Goal: Transaction & Acquisition: Purchase product/service

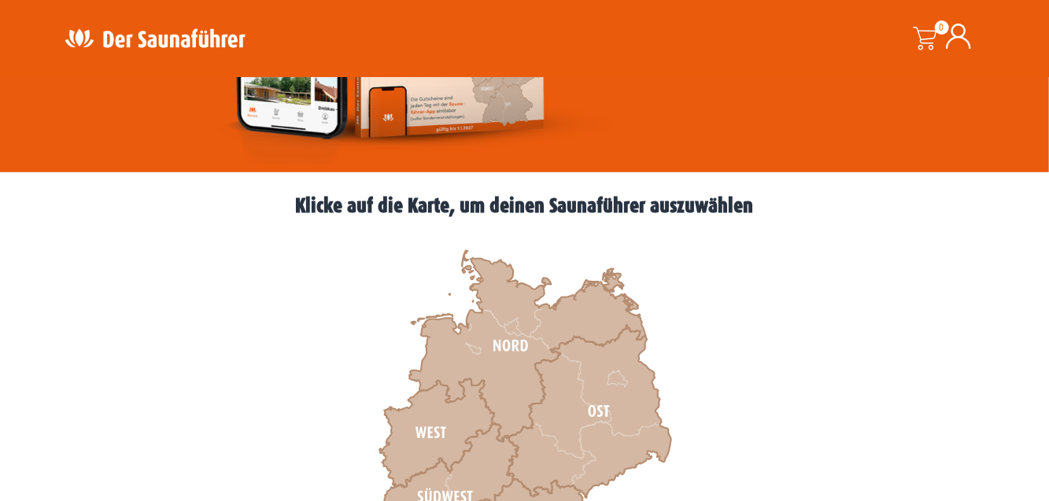
scroll to position [342, 0]
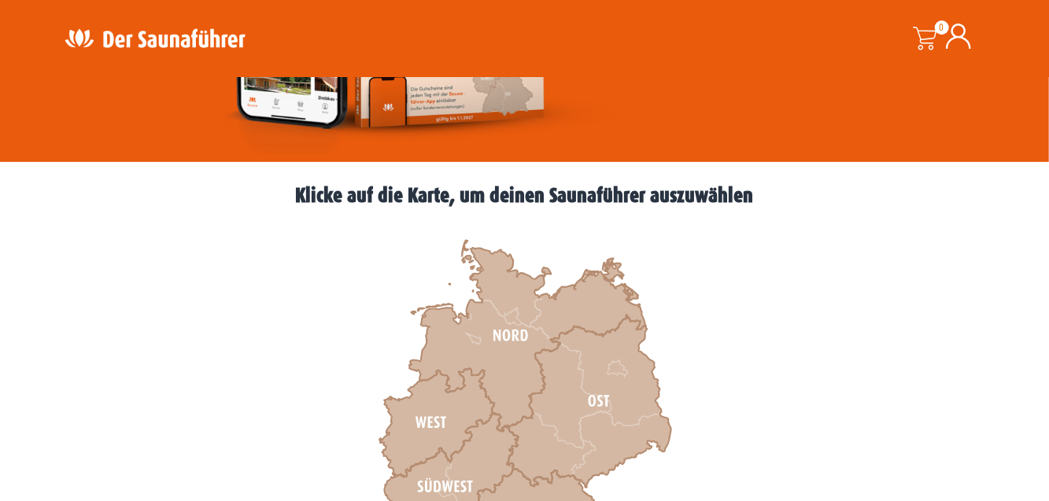
click at [516, 333] on icon at bounding box center [527, 336] width 236 height 191
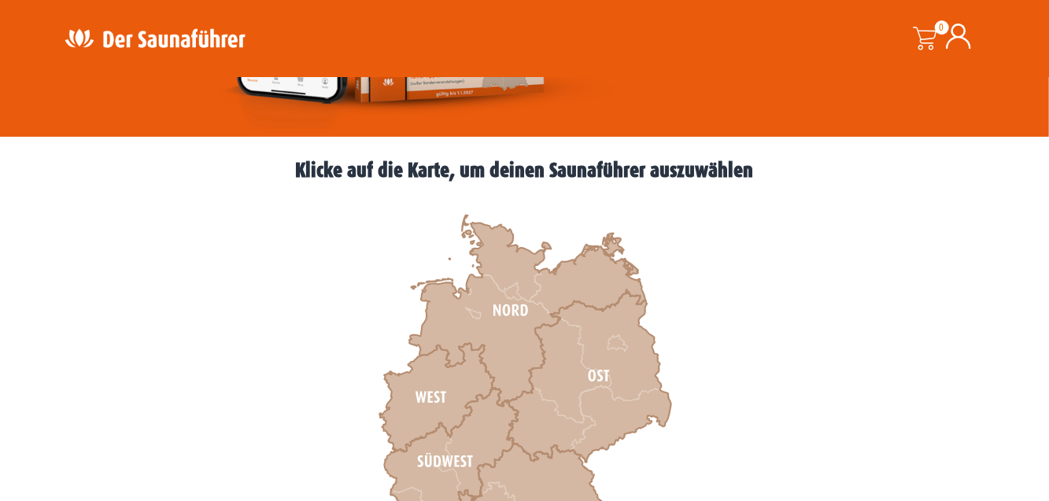
scroll to position [392, 0]
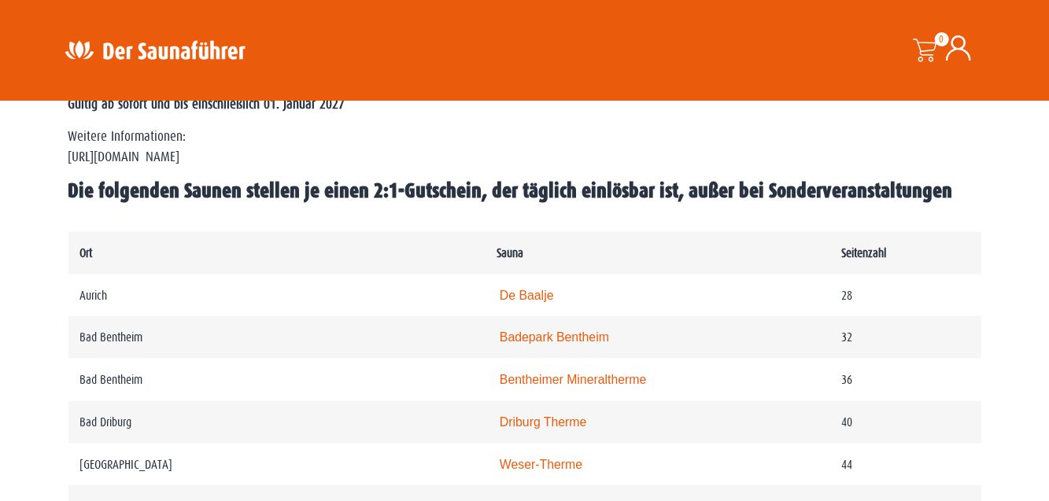
scroll to position [723, 0]
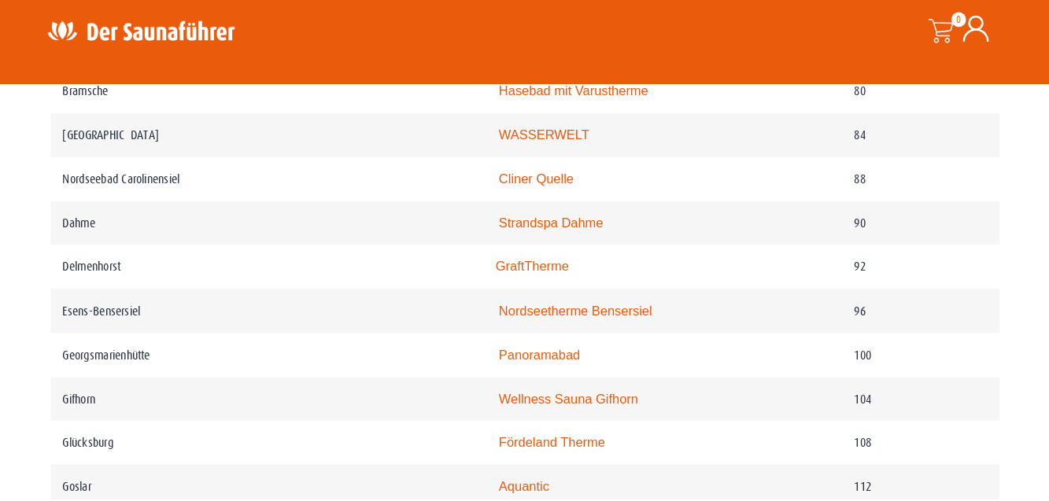
scroll to position [1498, 0]
click at [977, 401] on td "104" at bounding box center [905, 403] width 151 height 43
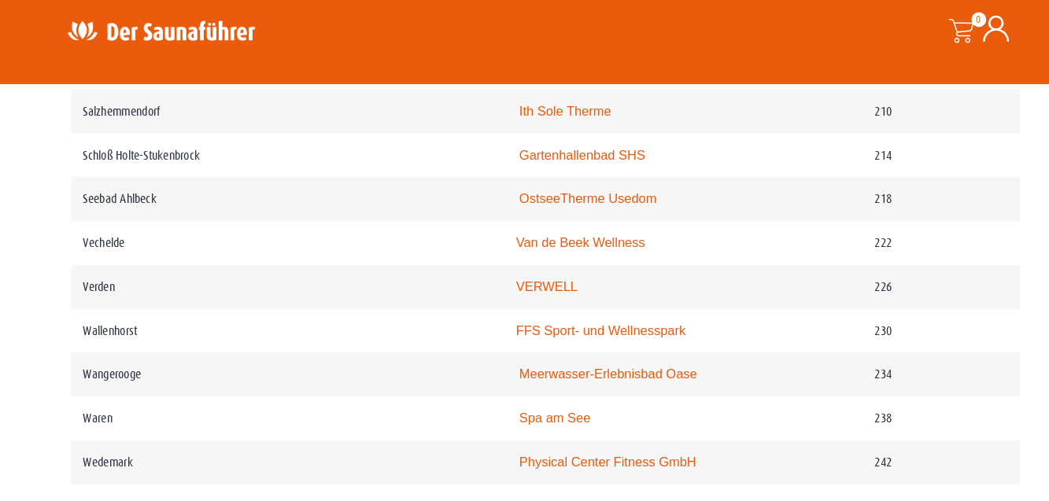
scroll to position [2978, 0]
